Goal: Task Accomplishment & Management: Manage account settings

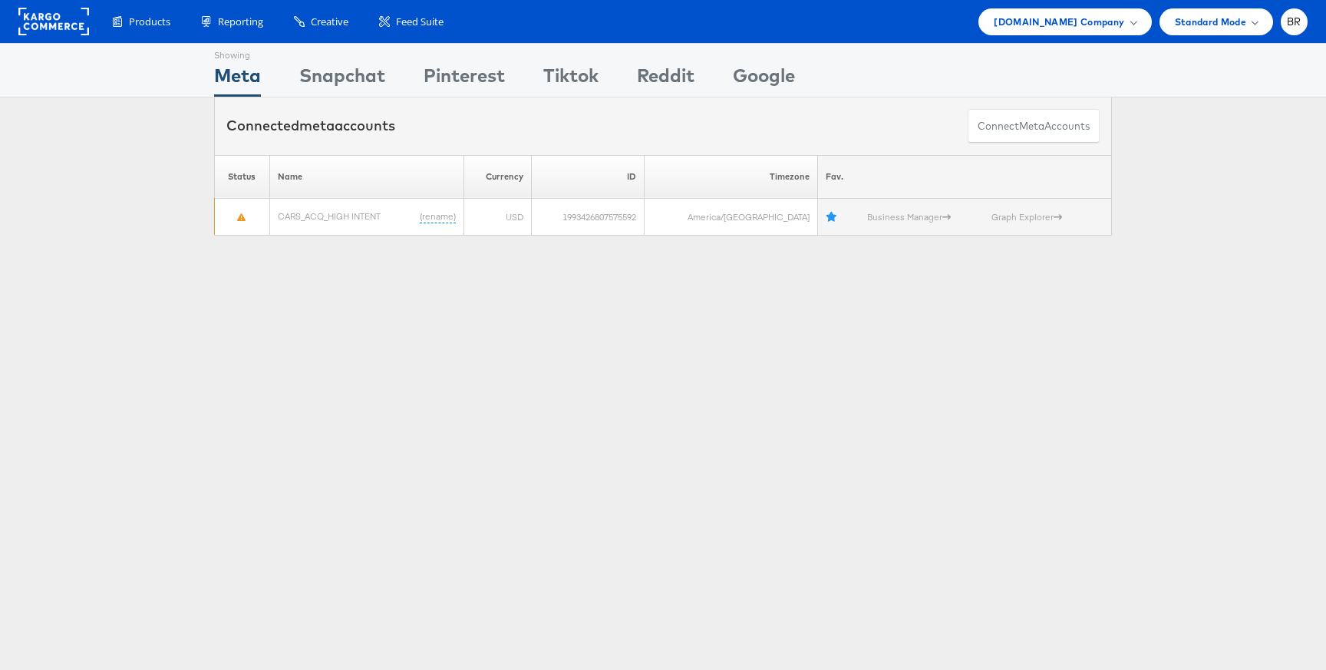
click at [1075, 48] on div "Showing Meta Showing [GEOGRAPHIC_DATA] Showing Pinterest Showing Tiktok Showing…" at bounding box center [663, 70] width 898 height 53
click at [1075, 25] on span "Cars.com Company" at bounding box center [1059, 22] width 130 height 16
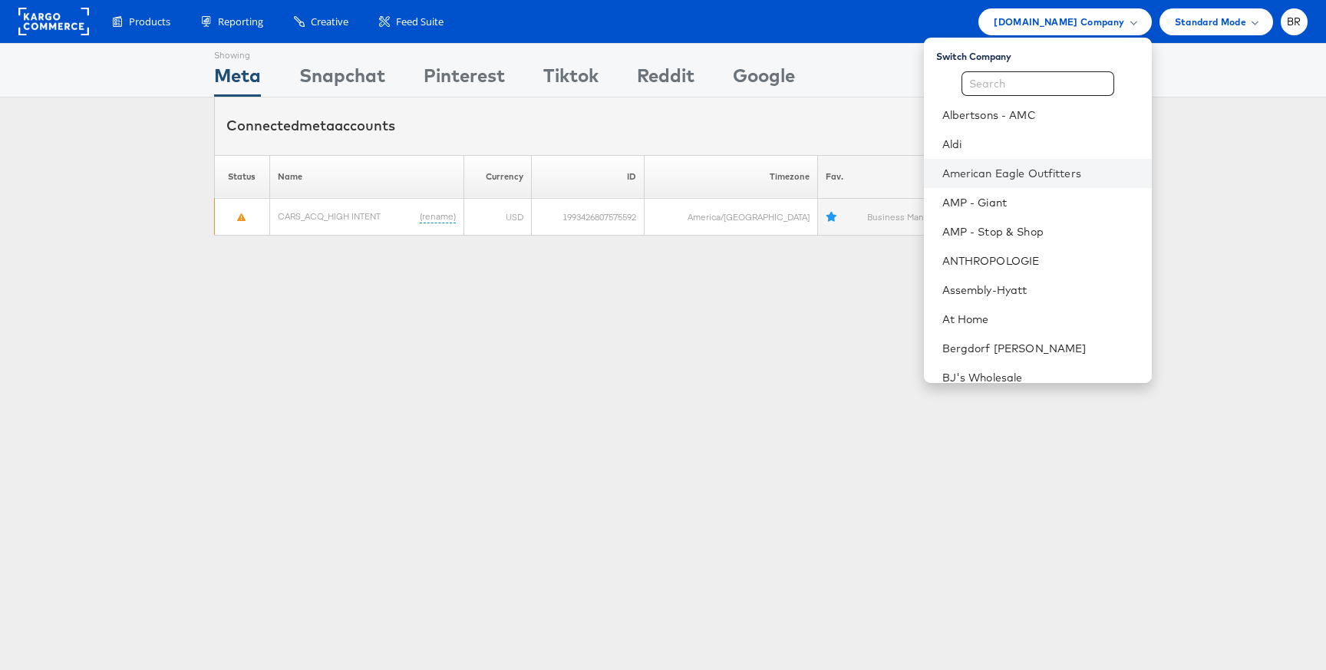
click at [1002, 163] on li "American Eagle Outfitters" at bounding box center [1038, 173] width 228 height 29
click at [1002, 166] on link "American Eagle Outfitters" at bounding box center [1040, 173] width 197 height 15
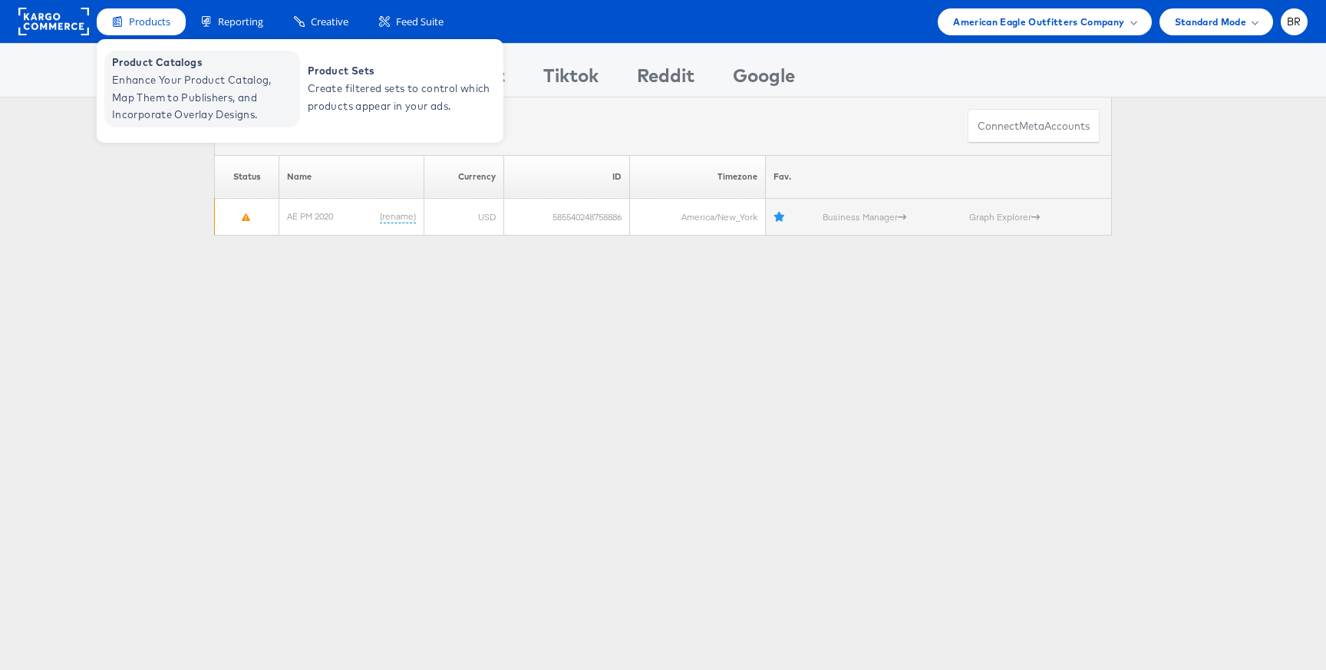
click at [162, 94] on span "Enhance Your Product Catalog, Map Them to Publishers, and Incorporate Overlay D…" at bounding box center [204, 97] width 184 height 52
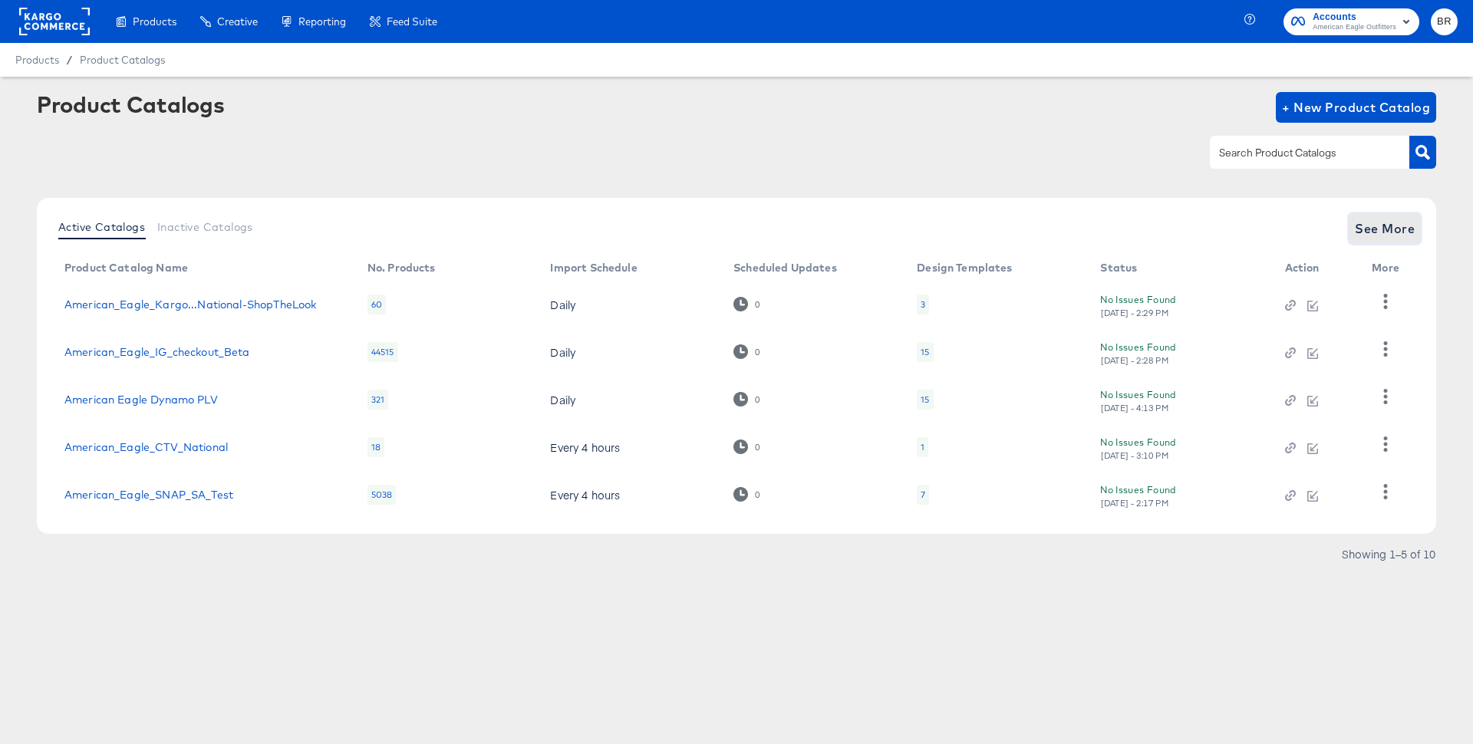
click at [1364, 226] on span "See More" at bounding box center [1385, 228] width 60 height 21
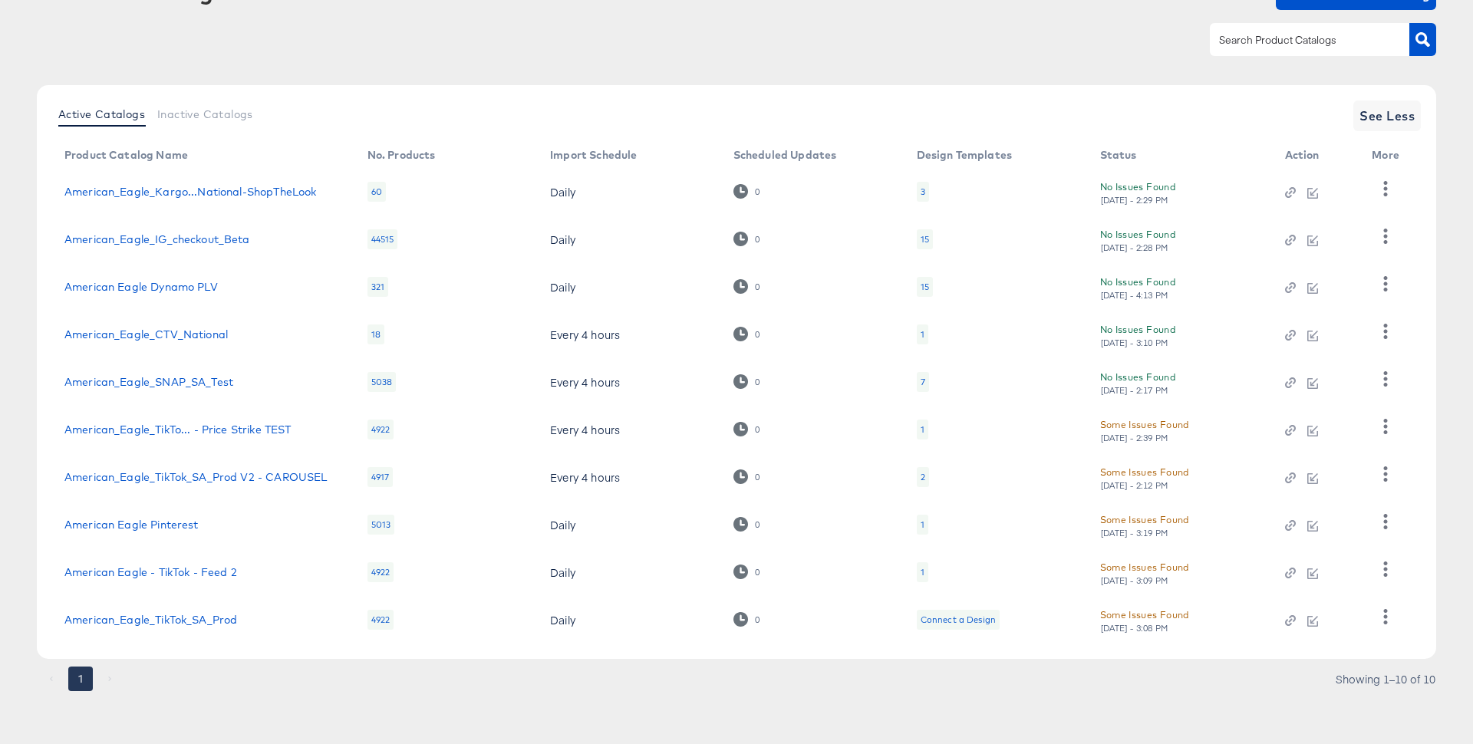
scroll to position [113, 0]
